Goal: Information Seeking & Learning: Learn about a topic

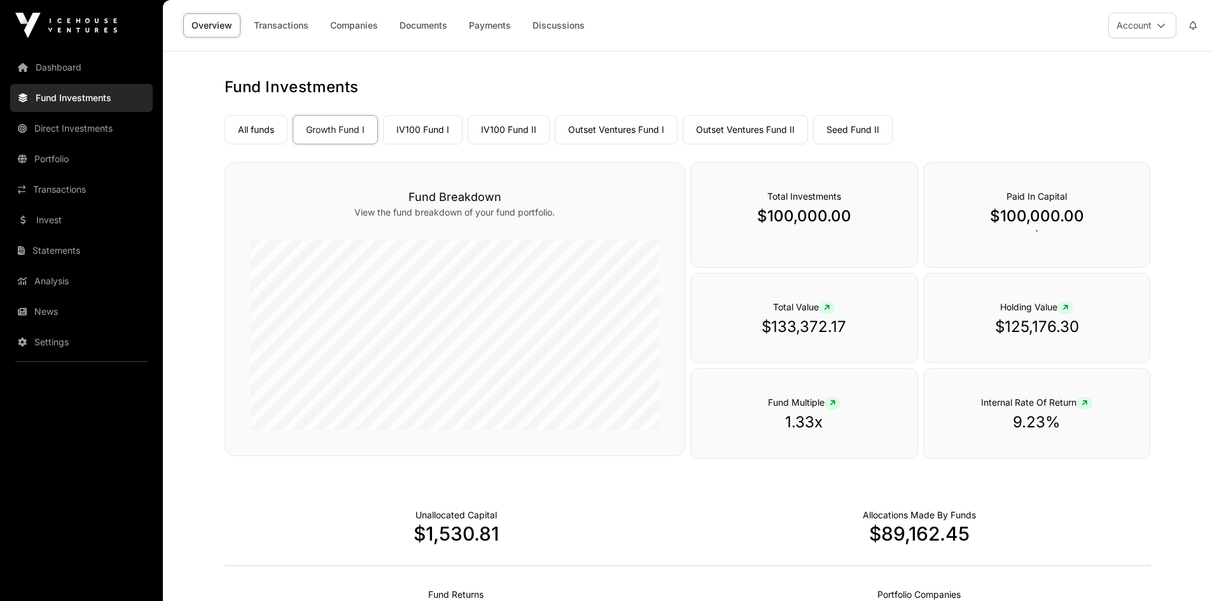
click at [36, 310] on link "News" at bounding box center [81, 312] width 143 height 28
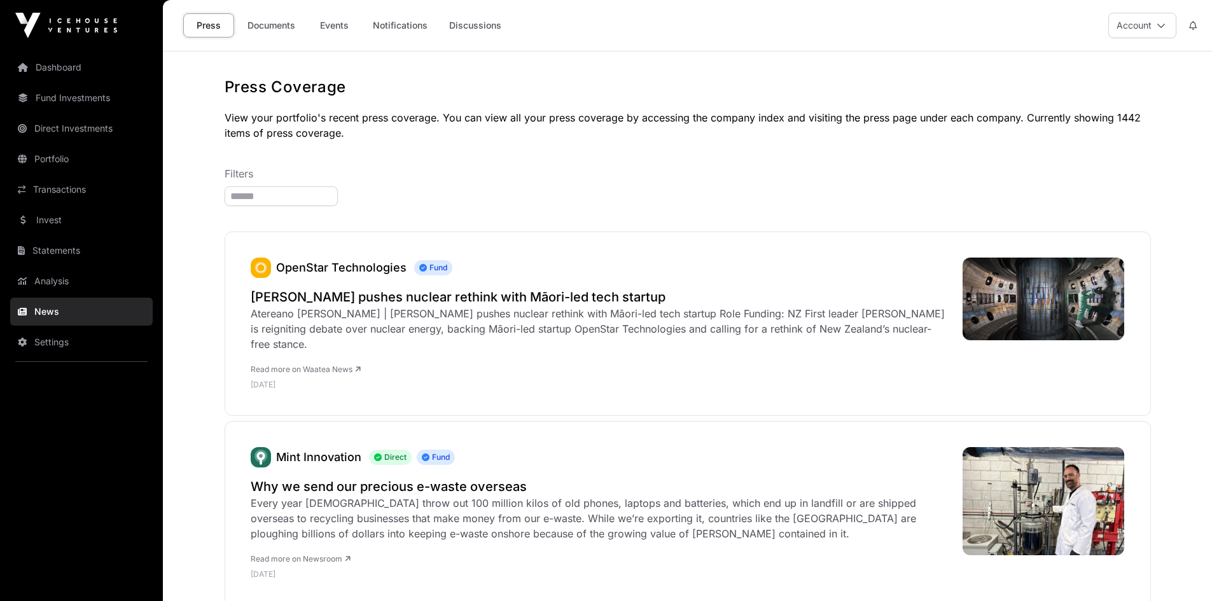
click at [263, 22] on link "Documents" at bounding box center [271, 25] width 64 height 24
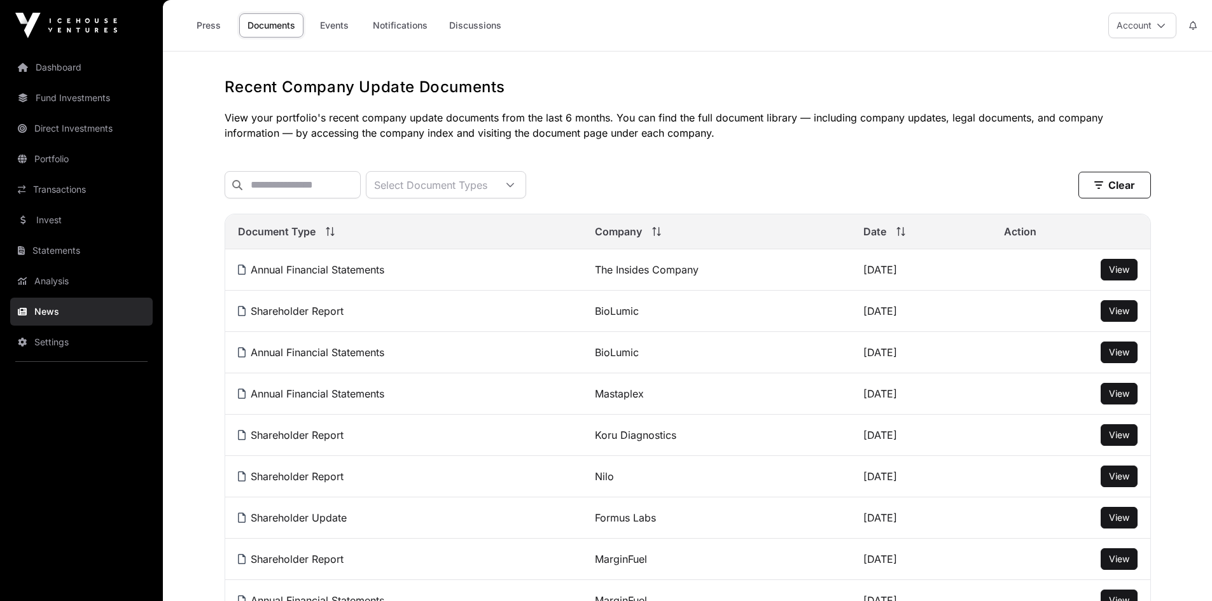
click at [326, 24] on link "Events" at bounding box center [334, 25] width 51 height 24
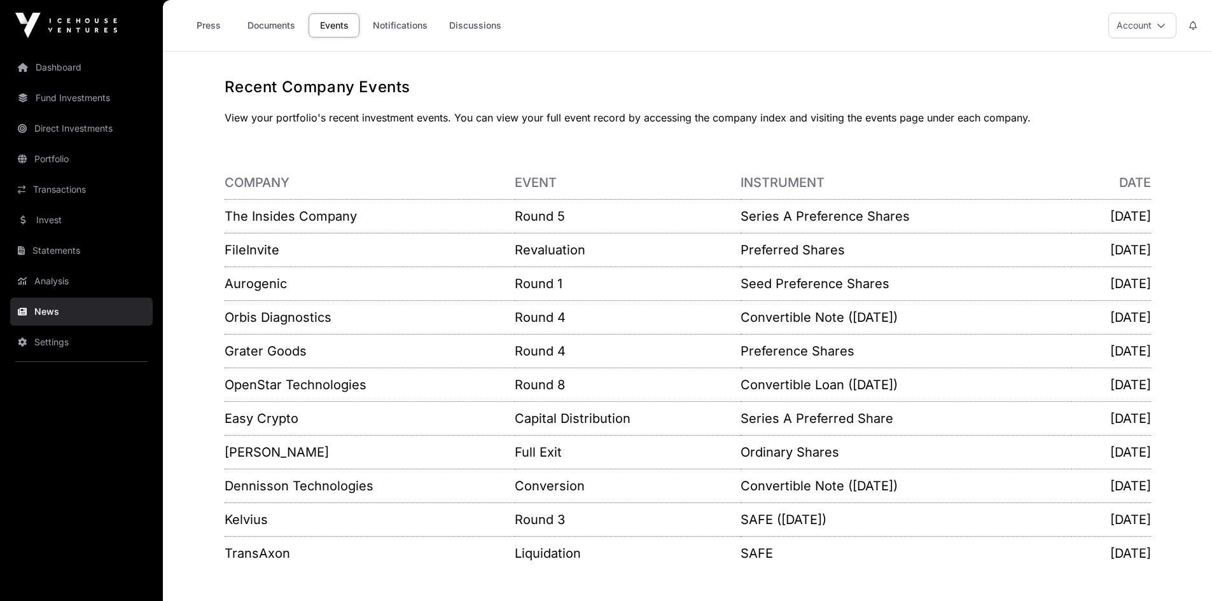
click at [36, 212] on link "Invest" at bounding box center [81, 220] width 143 height 28
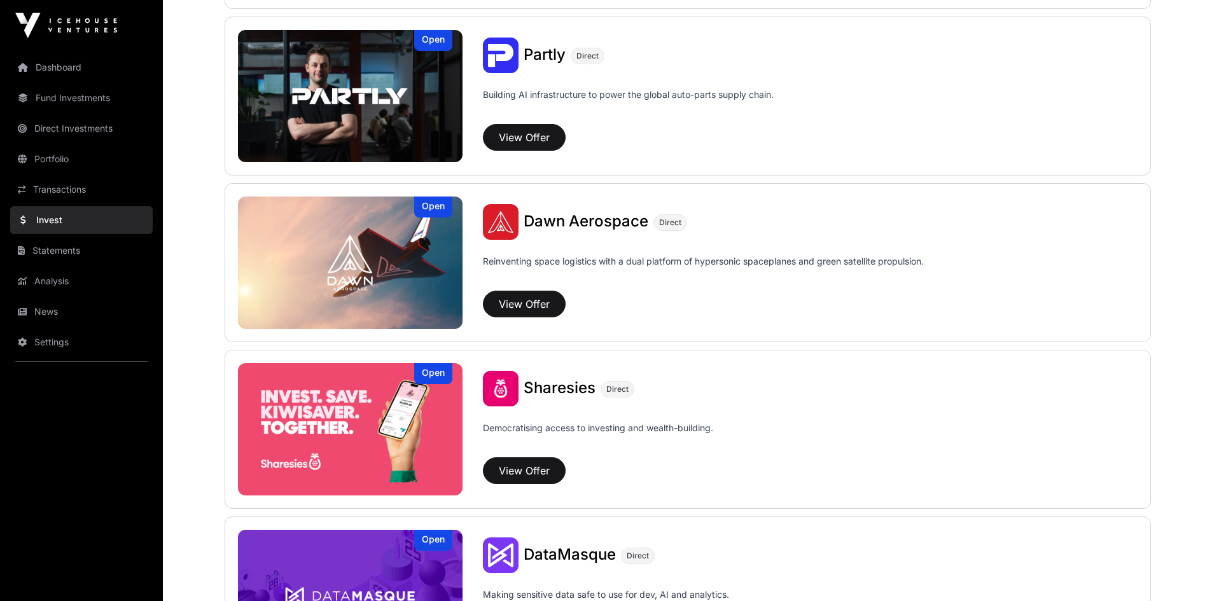
scroll to position [1336, 0]
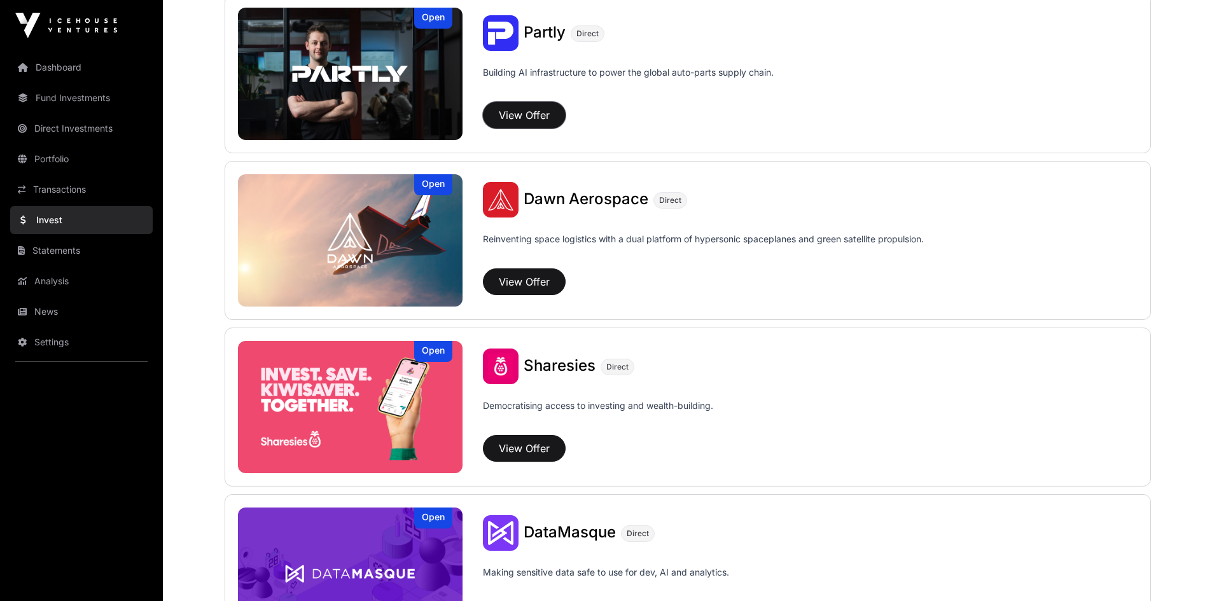
click at [519, 115] on button "View Offer" at bounding box center [524, 115] width 83 height 27
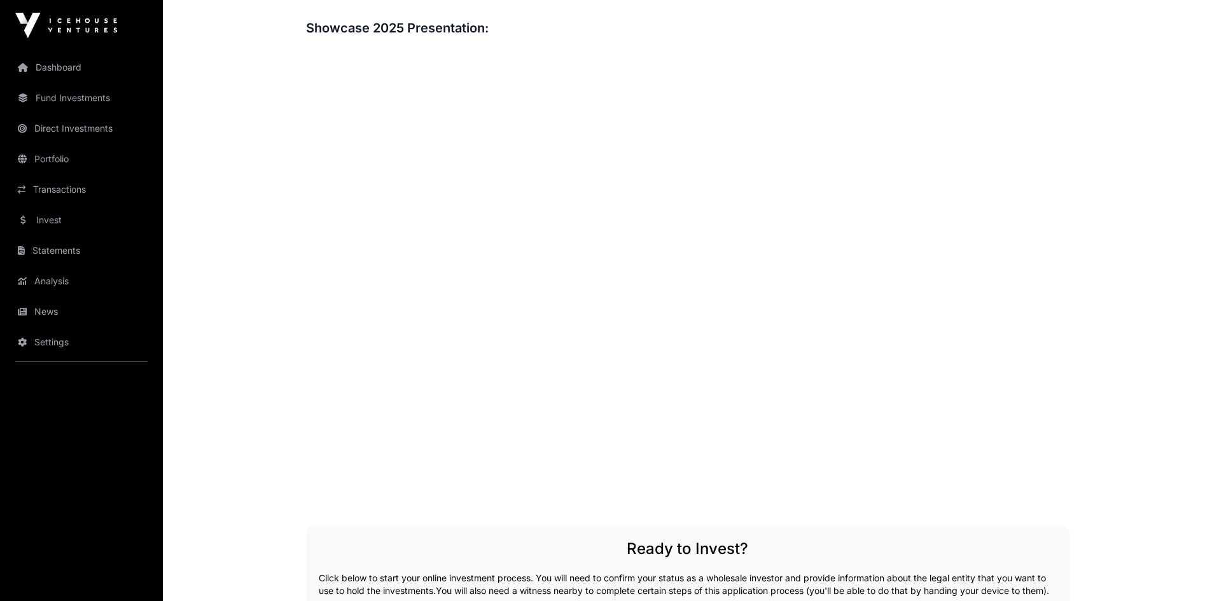
scroll to position [1972, 0]
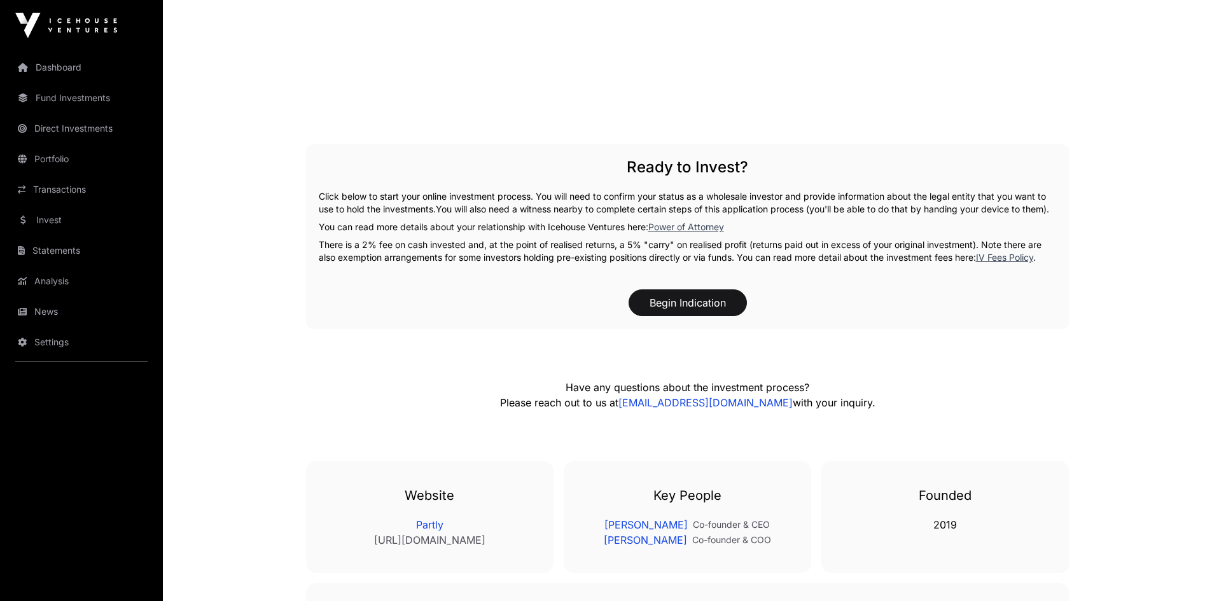
click at [49, 72] on link "Dashboard" at bounding box center [81, 67] width 143 height 28
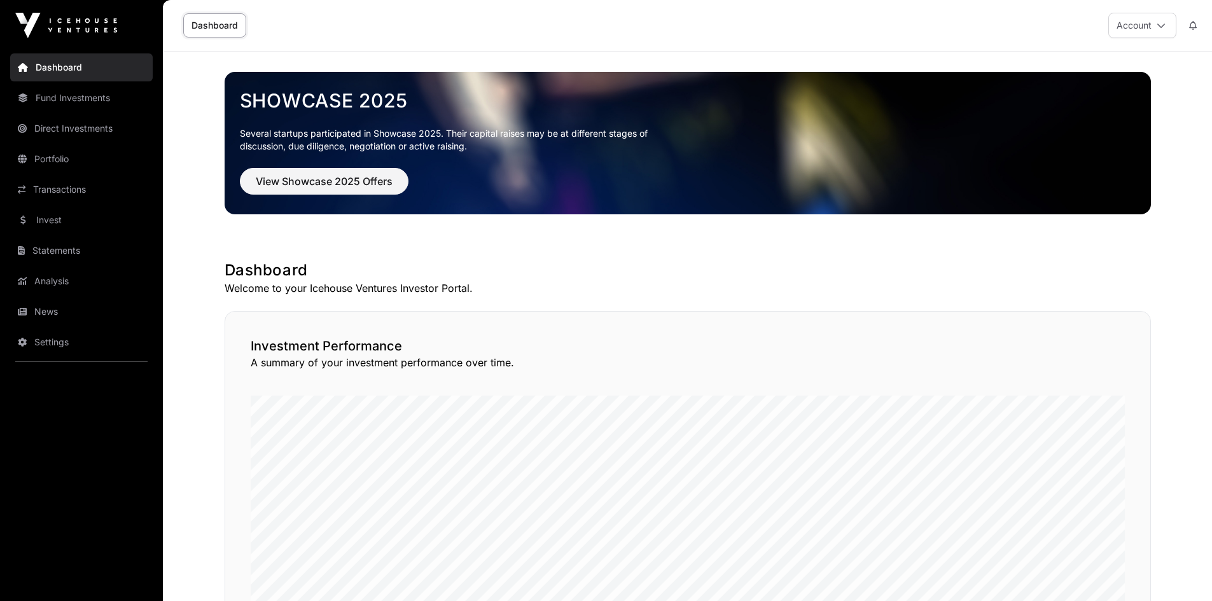
click at [82, 101] on link "Fund Investments" at bounding box center [81, 98] width 143 height 28
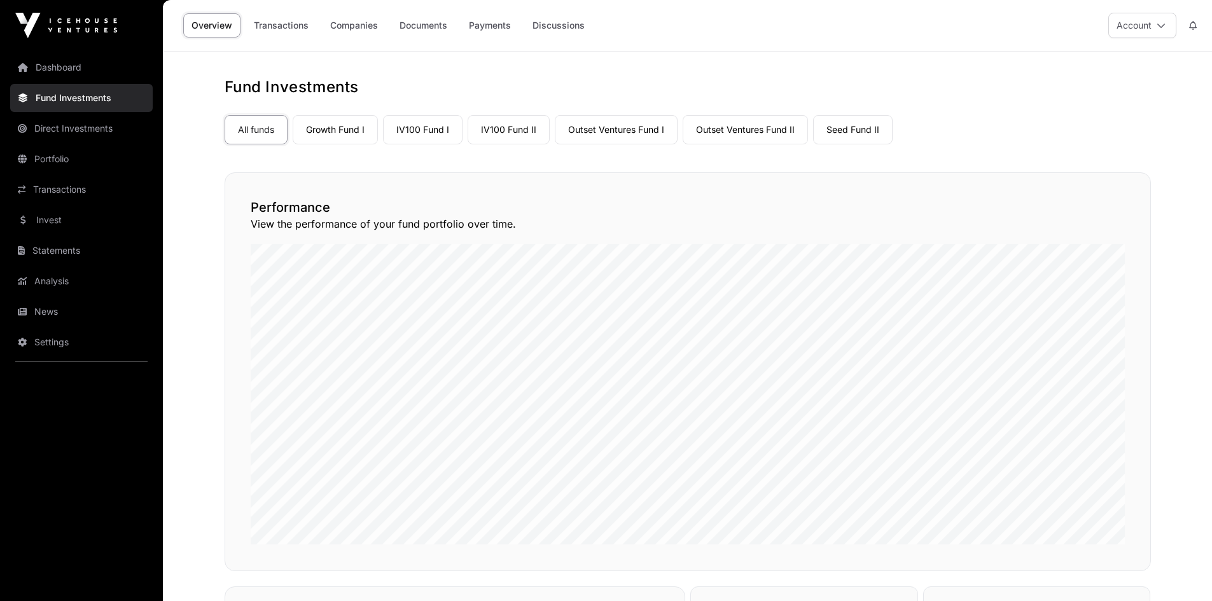
click at [849, 131] on link "Seed Fund II" at bounding box center [853, 129] width 80 height 29
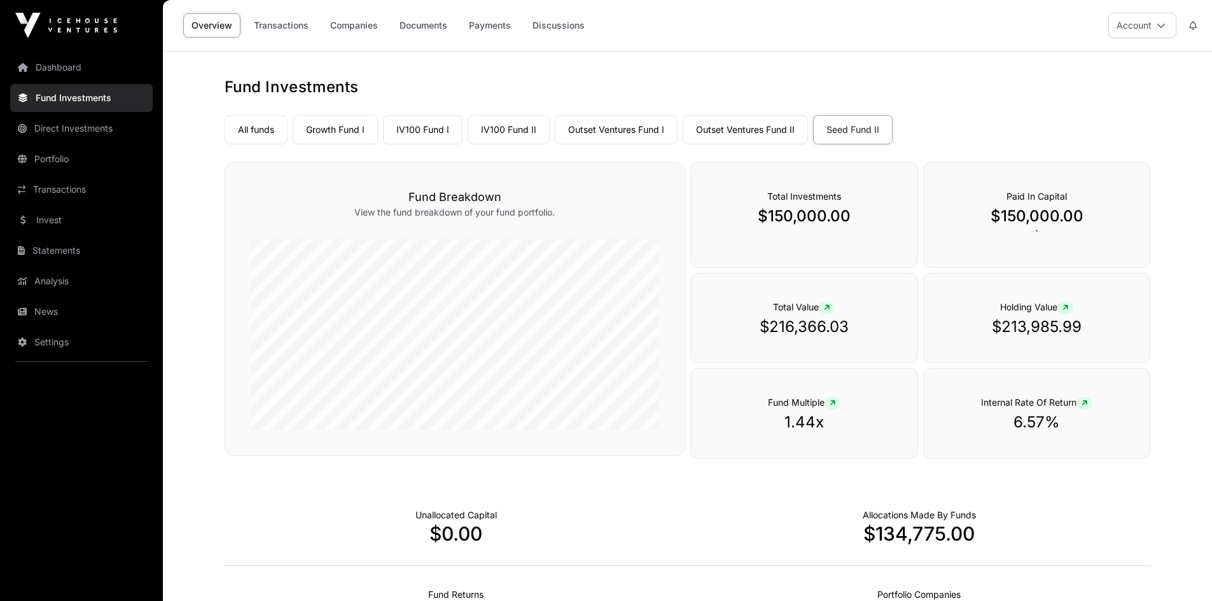
click at [354, 25] on link "Companies" at bounding box center [354, 25] width 64 height 24
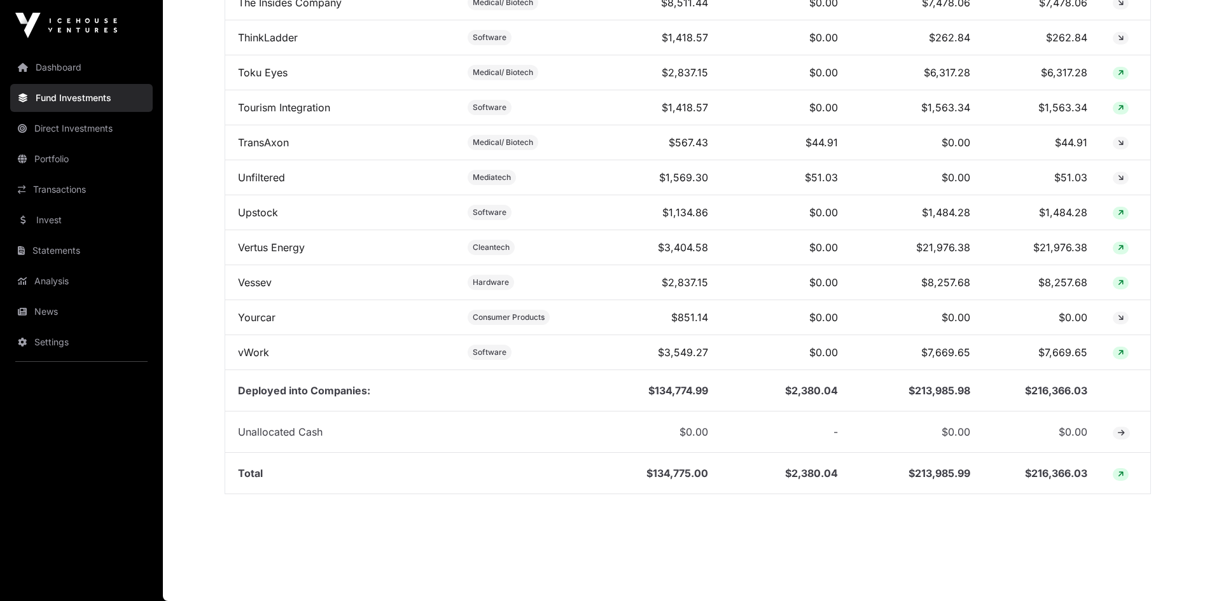
scroll to position [1933, 0]
click at [256, 345] on td "vWork" at bounding box center [340, 352] width 230 height 35
click at [254, 351] on link "vWork" at bounding box center [253, 352] width 31 height 13
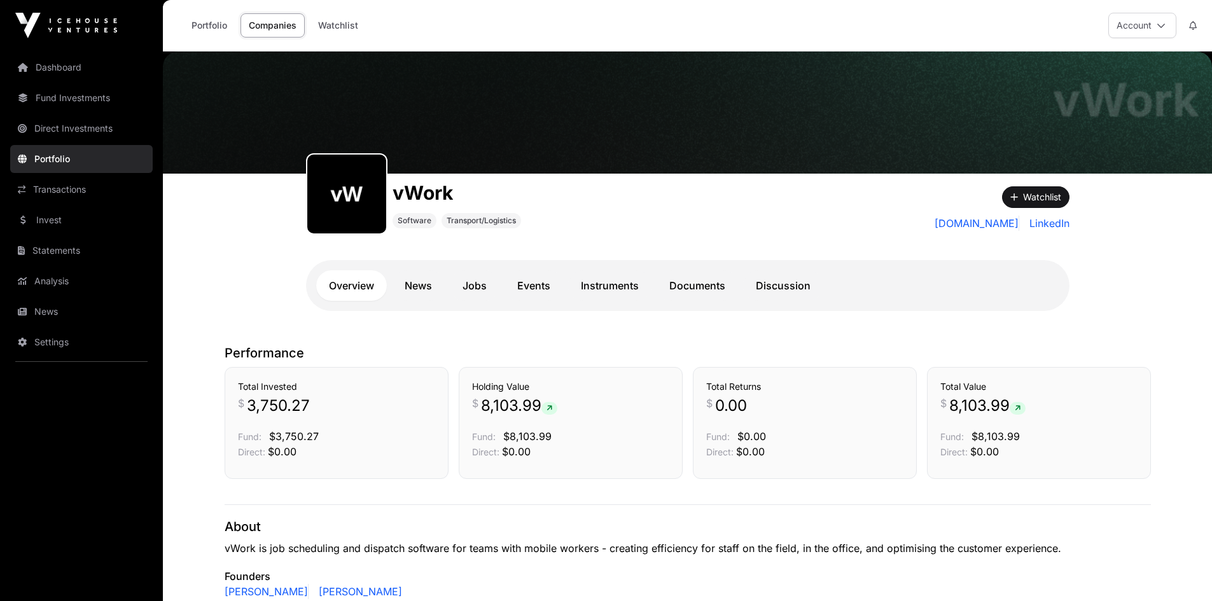
click at [720, 286] on link "Documents" at bounding box center [697, 285] width 81 height 31
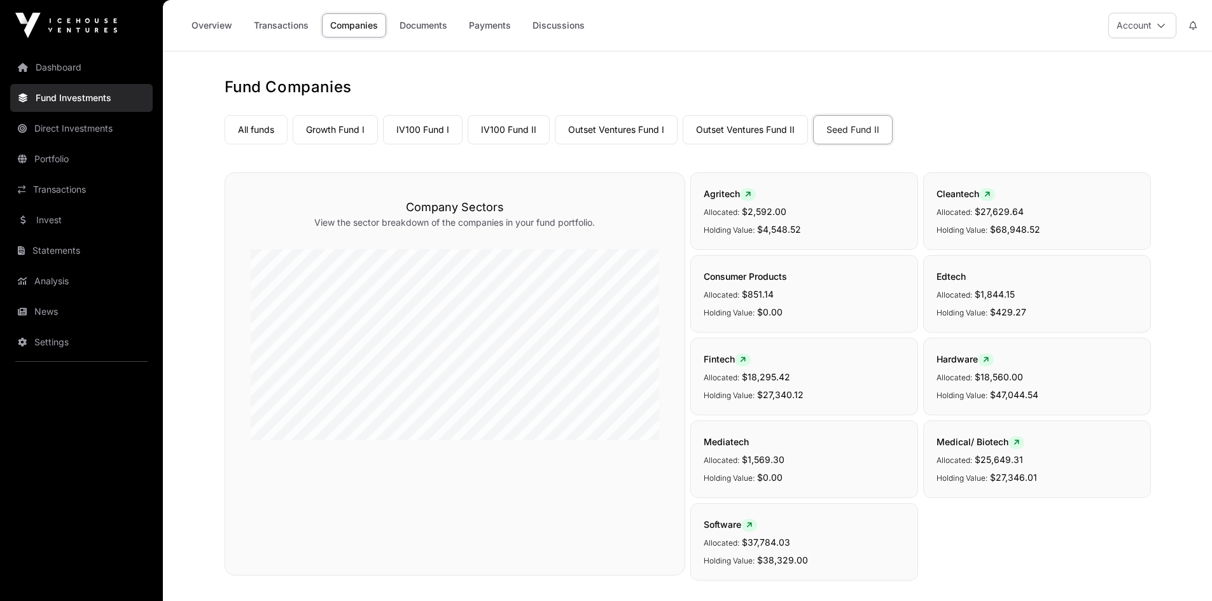
scroll to position [1933, 0]
